Goal: Entertainment & Leisure: Consume media (video, audio)

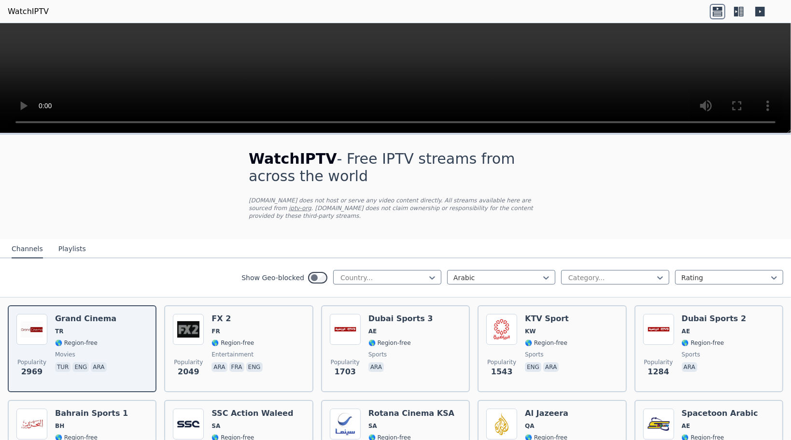
click at [65, 242] on button "Playlists" at bounding box center [72, 249] width 28 height 18
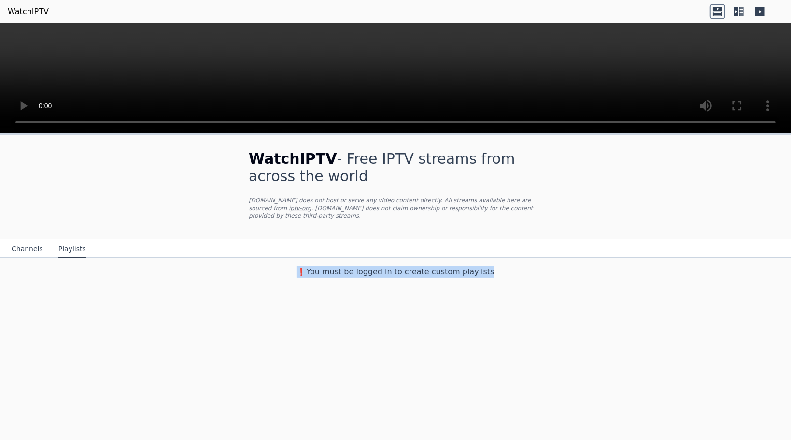
drag, startPoint x: 311, startPoint y: 262, endPoint x: 486, endPoint y: 267, distance: 175.4
click at [486, 267] on h3 "❗️You must be logged in to create custom playlists" at bounding box center [395, 272] width 325 height 12
drag, startPoint x: 486, startPoint y: 267, endPoint x: 470, endPoint y: 265, distance: 16.5
click at [366, 291] on div "WatchIPTV - Free IPTV streams from across the world [DOMAIN_NAME] does not host…" at bounding box center [395, 286] width 791 height 307
click at [31, 243] on button "Channels" at bounding box center [27, 249] width 31 height 18
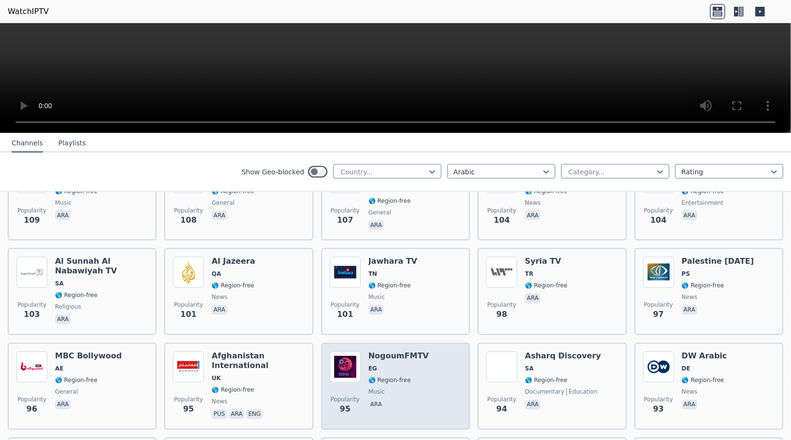
scroll to position [853, 0]
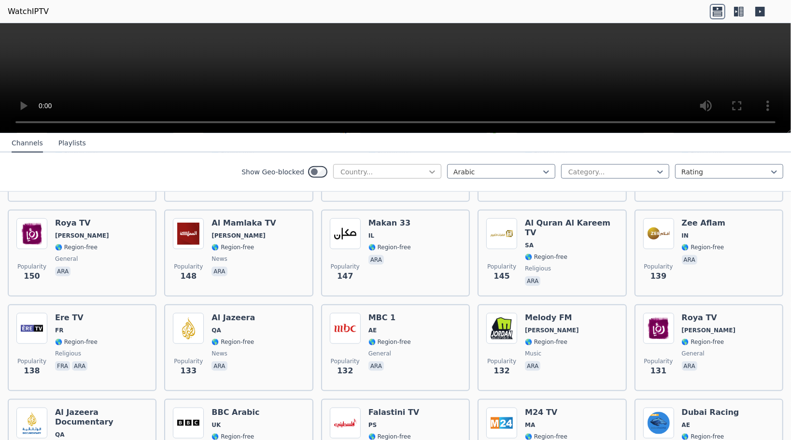
click at [429, 171] on icon at bounding box center [432, 172] width 10 height 10
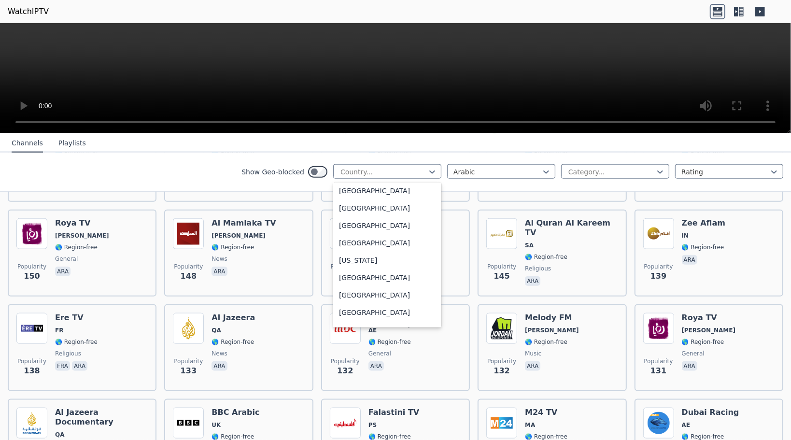
scroll to position [1208, 0]
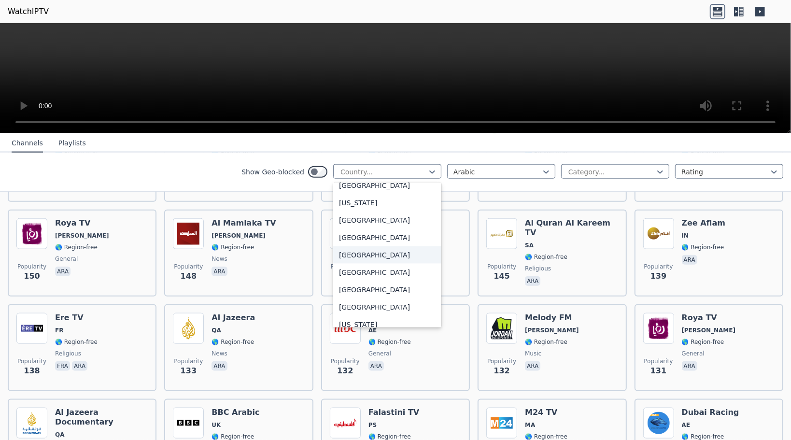
click at [497, 155] on div "Show Geo-blocked 206 results available. Use Up and Down to choose options, pres…" at bounding box center [395, 172] width 791 height 39
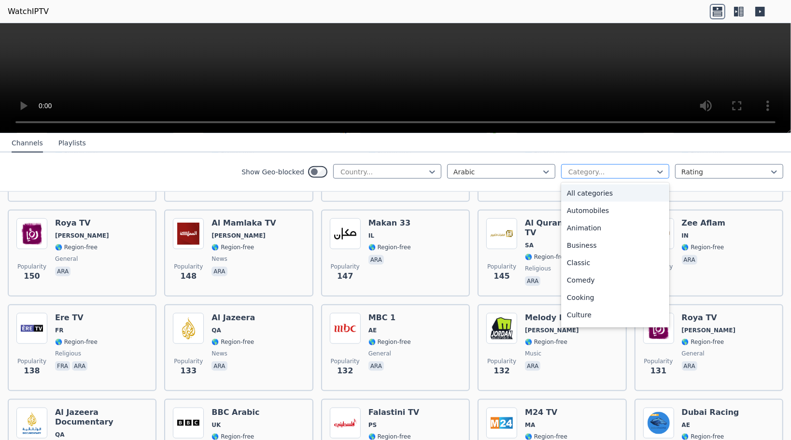
click at [582, 170] on div at bounding box center [612, 172] width 88 height 10
click at [580, 284] on div "Sports" at bounding box center [615, 281] width 108 height 17
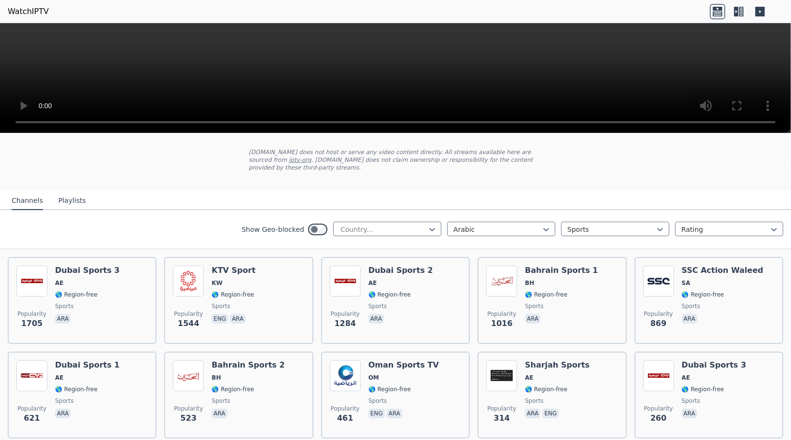
scroll to position [97, 0]
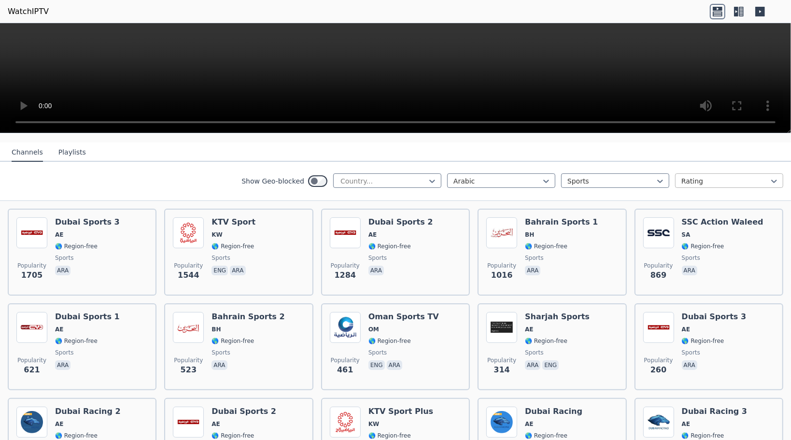
click at [704, 176] on div at bounding box center [726, 181] width 88 height 10
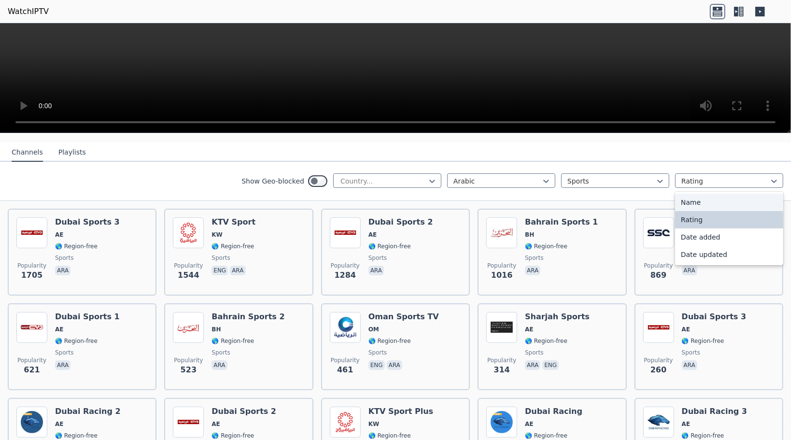
click at [689, 194] on div "Name" at bounding box center [729, 202] width 108 height 17
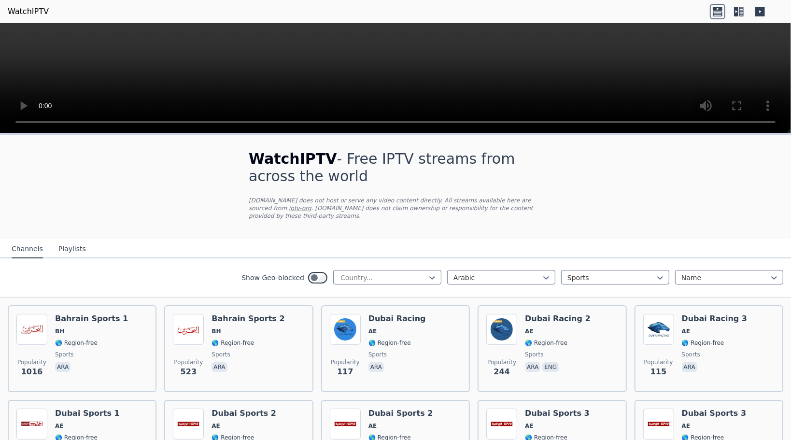
click at [68, 240] on button "Playlists" at bounding box center [72, 249] width 28 height 18
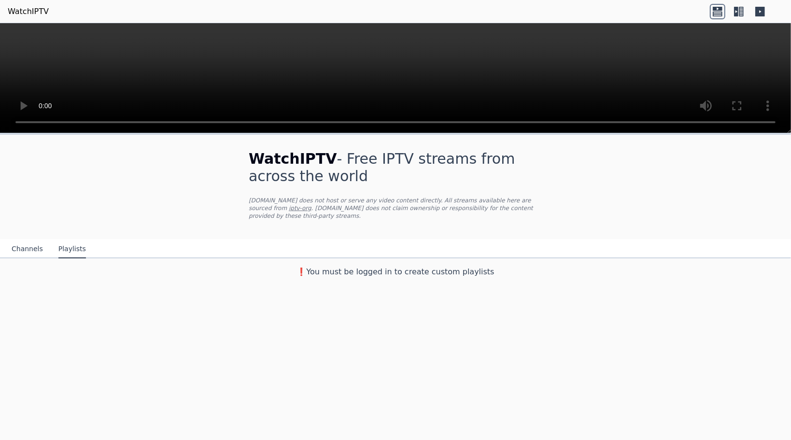
click at [11, 240] on div "Channels Playlists" at bounding box center [49, 249] width 90 height 18
click at [21, 242] on button "Channels" at bounding box center [27, 249] width 31 height 18
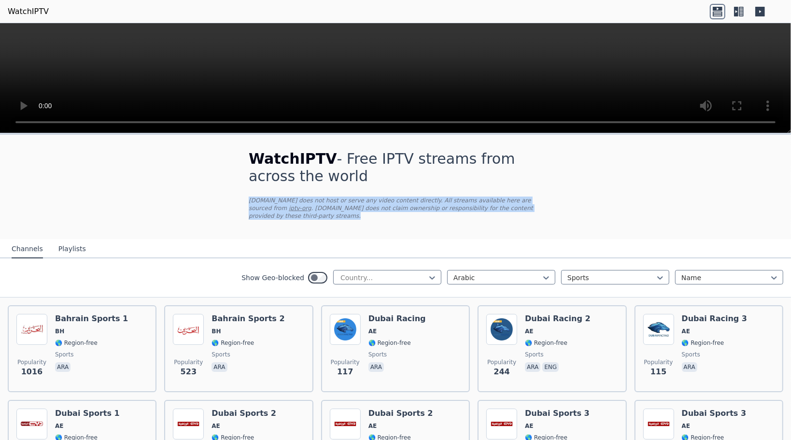
drag, startPoint x: 241, startPoint y: 202, endPoint x: 553, endPoint y: 212, distance: 312.7
click at [553, 212] on div "WatchIPTV - Free IPTV streams from across the world [DOMAIN_NAME] does not host…" at bounding box center [395, 187] width 325 height 104
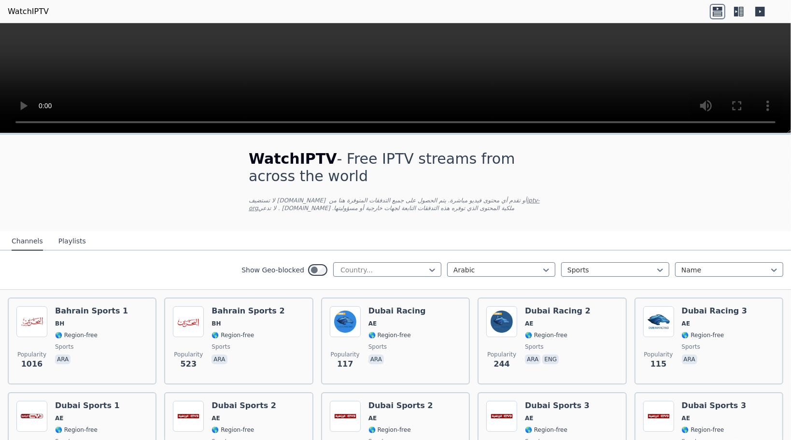
click at [575, 208] on div "WatchIPTV - Free IPTV streams from across the world ‏لا تستضيف [DOMAIN_NAME] أو…" at bounding box center [395, 375] width 791 height 480
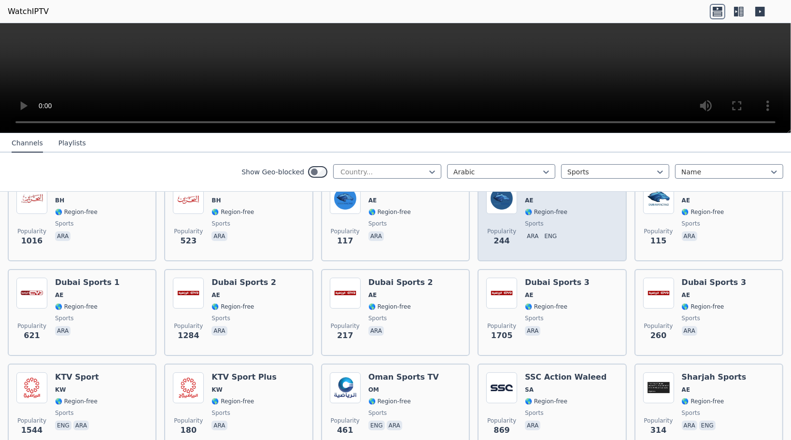
scroll to position [172, 0]
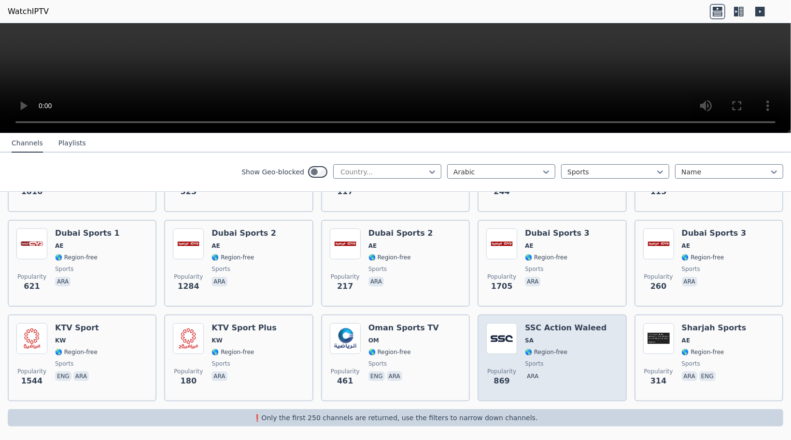
click at [537, 327] on h6 "SSC Action Waleed" at bounding box center [566, 328] width 82 height 10
click at [555, 341] on span "SA" at bounding box center [566, 341] width 82 height 8
click at [554, 341] on span "SA" at bounding box center [566, 341] width 82 height 8
click at [553, 341] on span "SA" at bounding box center [566, 341] width 82 height 8
click at [550, 345] on div "SSC Action Waleed SA 🌎 Region-free sports ara" at bounding box center [566, 358] width 82 height 70
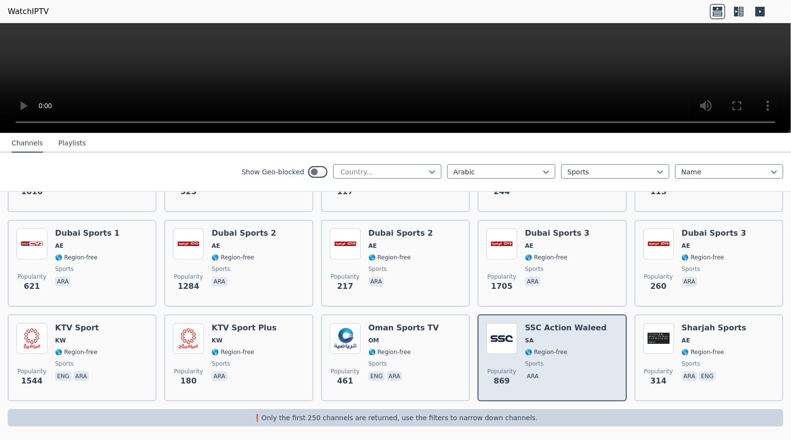
click at [532, 346] on div "SSC Action Waleed SA 🌎 Region-free sports ara" at bounding box center [566, 358] width 82 height 70
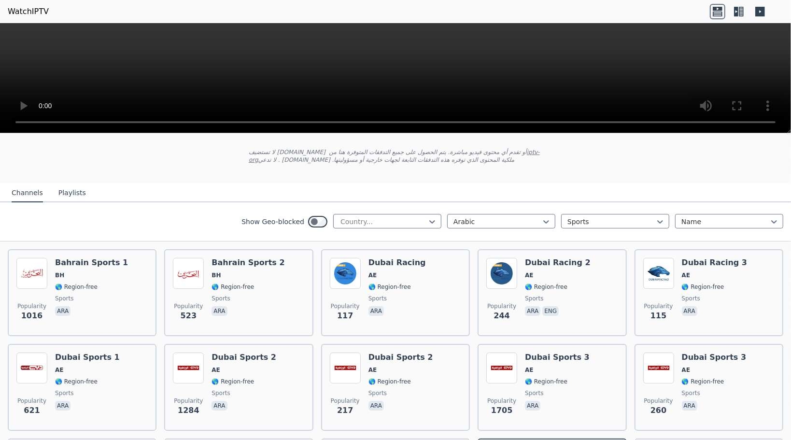
scroll to position [0, 0]
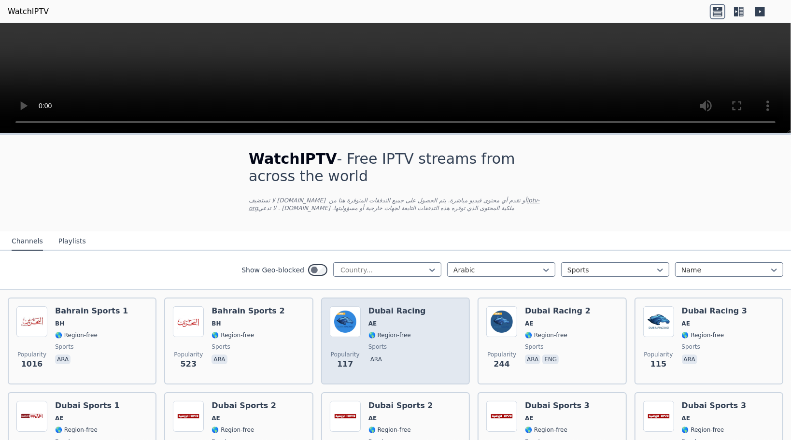
click at [402, 322] on span "AE" at bounding box center [397, 324] width 57 height 8
